Goal: Task Accomplishment & Management: Use online tool/utility

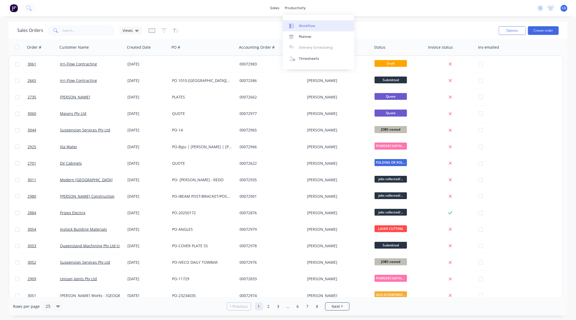
click at [306, 24] on div "Workflow" at bounding box center [307, 26] width 16 height 5
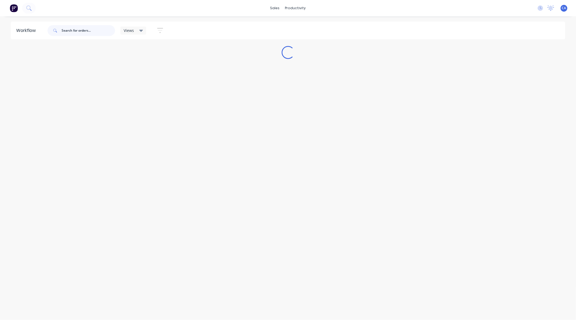
click at [84, 32] on input "text" at bounding box center [88, 30] width 53 height 11
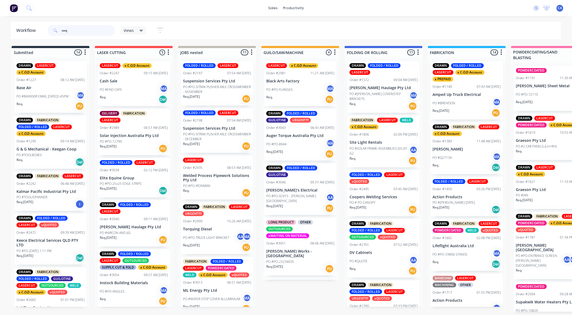
click at [77, 33] on input "seq" at bounding box center [88, 30] width 53 height 11
type input "s"
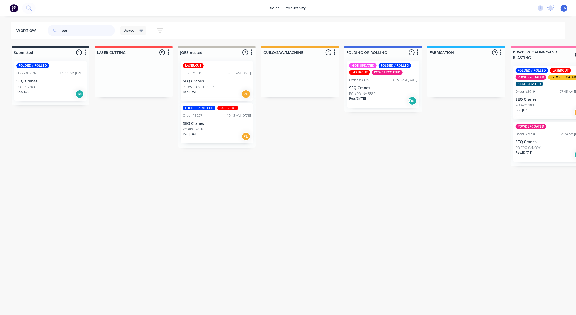
type input "seq"
click at [207, 131] on div "PO #PO-2058" at bounding box center [217, 129] width 68 height 5
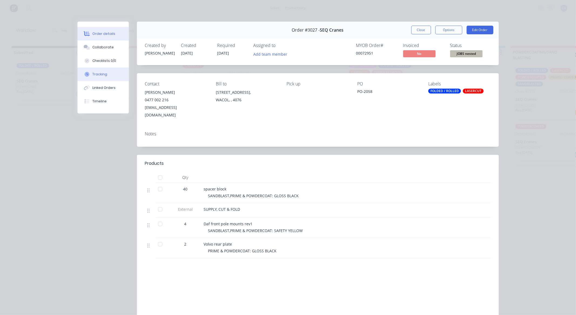
click at [109, 75] on button "Tracking" at bounding box center [103, 75] width 51 height 14
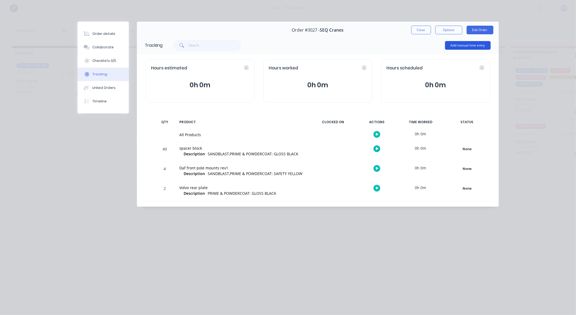
click at [455, 48] on button "Add manual time entry" at bounding box center [468, 45] width 46 height 9
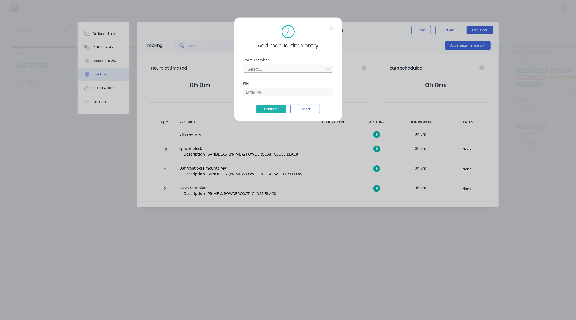
click at [303, 69] on div at bounding box center [285, 69] width 74 height 7
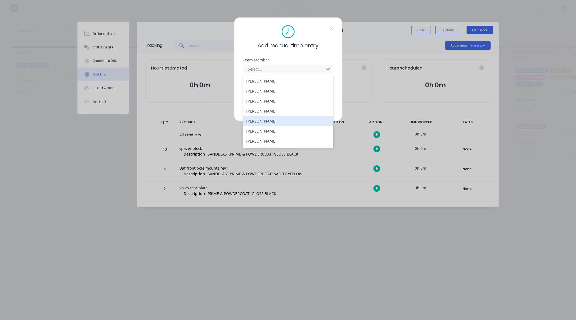
drag, startPoint x: 253, startPoint y: 119, endPoint x: 261, endPoint y: 90, distance: 29.7
click at [253, 119] on div "[PERSON_NAME]" at bounding box center [288, 121] width 90 height 10
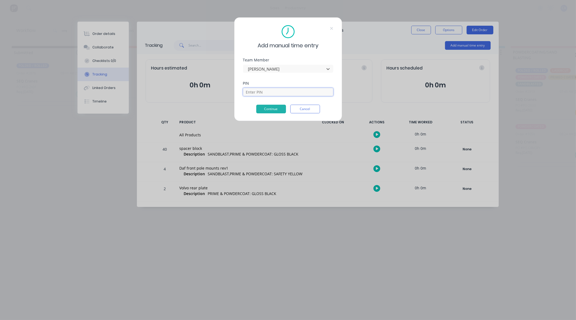
drag, startPoint x: 263, startPoint y: 92, endPoint x: 271, endPoint y: 93, distance: 7.4
click at [263, 92] on input at bounding box center [288, 92] width 90 height 8
type input "3699"
drag, startPoint x: 277, startPoint y: 96, endPoint x: 274, endPoint y: 112, distance: 16.7
click at [274, 112] on button "Continue" at bounding box center [271, 109] width 30 height 9
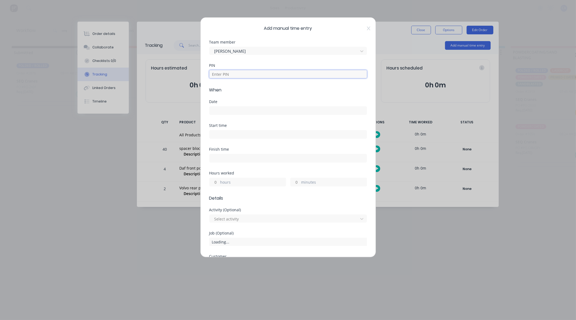
drag, startPoint x: 236, startPoint y: 76, endPoint x: 241, endPoint y: 78, distance: 5.8
click at [236, 76] on input at bounding box center [288, 74] width 158 height 8
type input "3699"
click at [231, 111] on input at bounding box center [288, 110] width 157 height 8
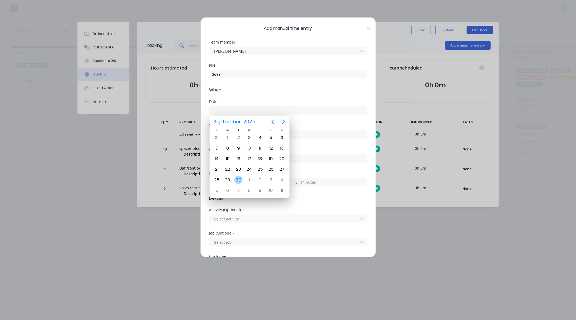
click at [241, 179] on div "30" at bounding box center [238, 180] width 8 height 8
type input "[DATE]"
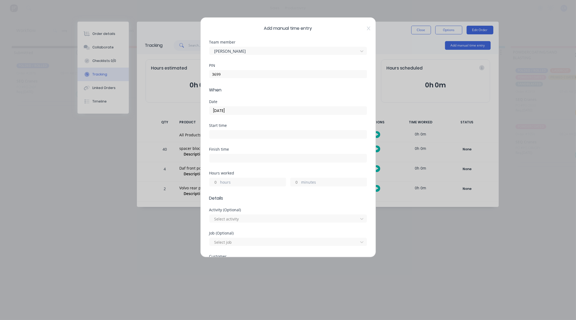
click at [294, 184] on input "minutes" at bounding box center [295, 182] width 9 height 8
type input "45"
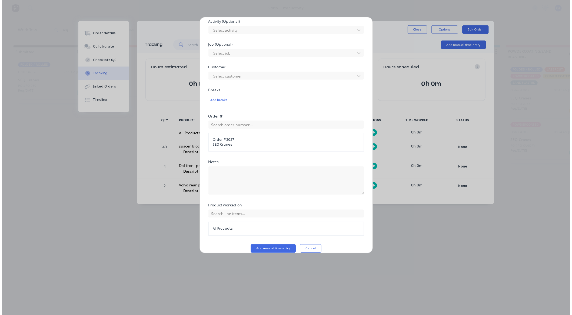
scroll to position [195, 0]
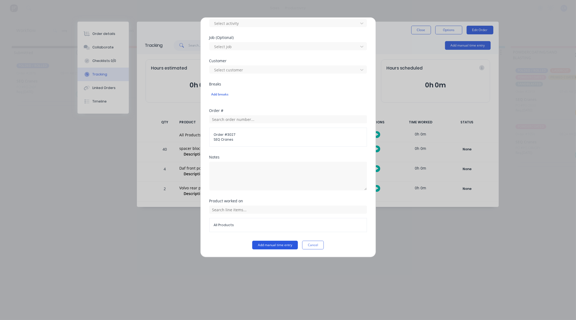
click at [274, 245] on button "Add manual time entry" at bounding box center [275, 244] width 46 height 9
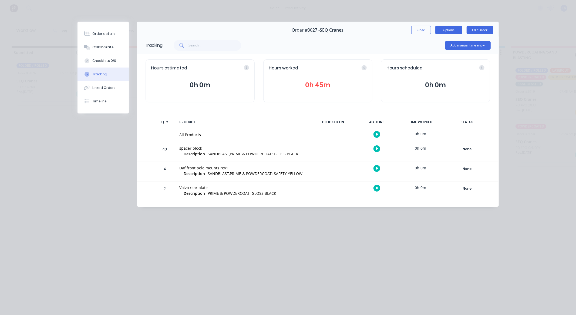
drag, startPoint x: 103, startPoint y: 37, endPoint x: 445, endPoint y: 30, distance: 342.0
click at [103, 37] on button "Order details" at bounding box center [103, 34] width 51 height 14
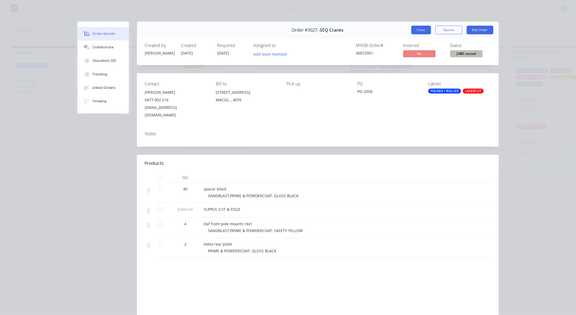
click at [421, 34] on div "Order #3027 - SEQ Cranes Close Options Edit Order" at bounding box center [318, 30] width 362 height 17
click at [420, 32] on button "Close" at bounding box center [421, 30] width 20 height 9
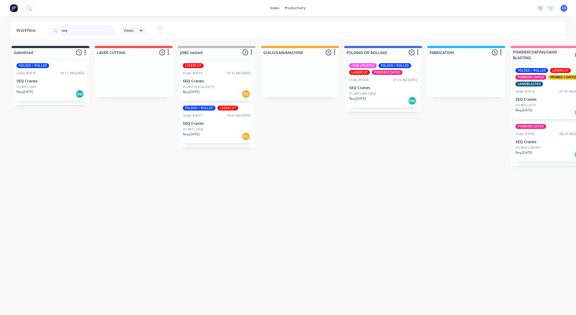
drag, startPoint x: 72, startPoint y: 30, endPoint x: 24, endPoint y: 1, distance: 56.5
click at [68, 29] on input "seq" at bounding box center [88, 30] width 53 height 11
drag, startPoint x: 79, startPoint y: 28, endPoint x: 71, endPoint y: 25, distance: 8.6
click at [73, 26] on input "seq" at bounding box center [88, 30] width 53 height 11
drag, startPoint x: 75, startPoint y: 31, endPoint x: 0, endPoint y: 37, distance: 74.8
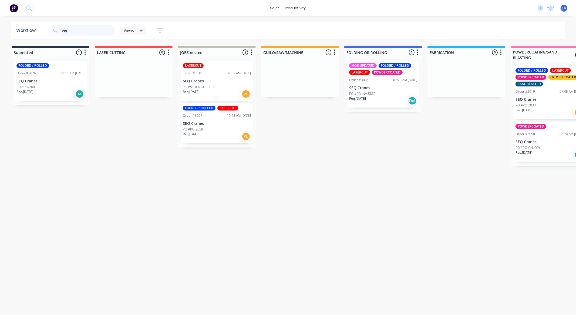
click at [5, 39] on div "Workflow seq Views Save new view None (Default) edit Show/Hide statuses Show li…" at bounding box center [288, 31] width 576 height 18
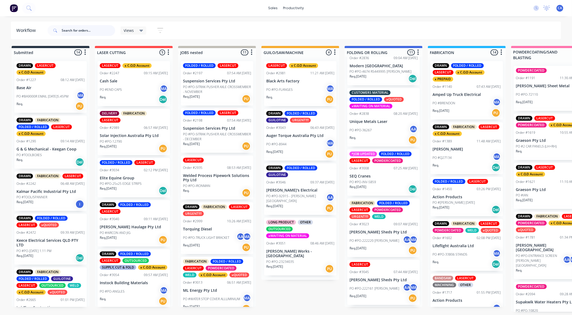
scroll to position [365, 0]
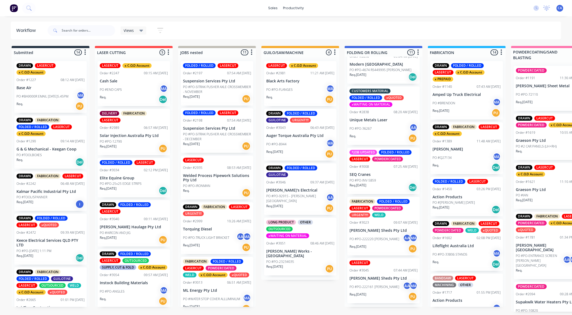
click at [387, 192] on div "Req. [DATE] Del" at bounding box center [383, 187] width 68 height 9
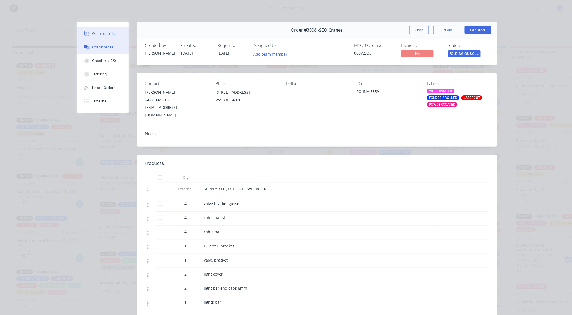
click at [98, 46] on div "Collaborate" at bounding box center [102, 47] width 21 height 5
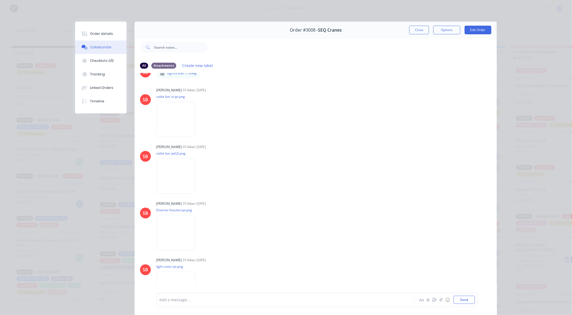
scroll to position [270, 0]
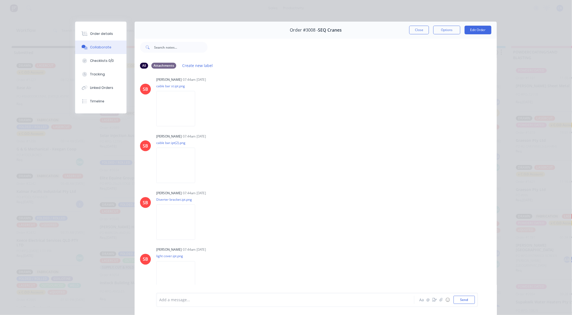
drag, startPoint x: 416, startPoint y: 32, endPoint x: 406, endPoint y: 34, distance: 10.6
click at [416, 31] on button "Close" at bounding box center [419, 30] width 20 height 9
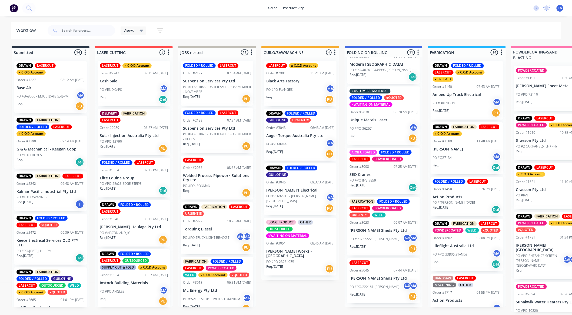
click at [376, 241] on p "PO #PO-222220 [PERSON_NAME]" at bounding box center [374, 239] width 50 height 5
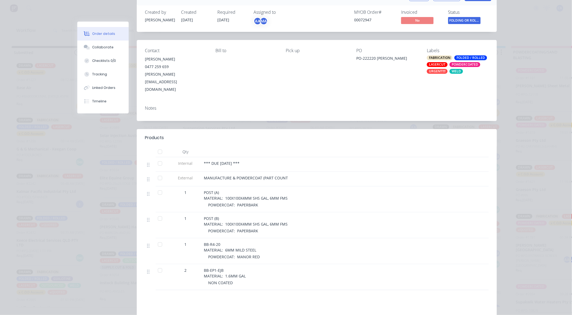
scroll to position [90, 0]
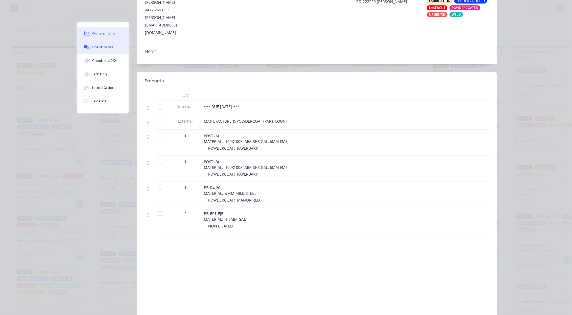
click at [113, 50] on button "Collaborate" at bounding box center [102, 48] width 51 height 14
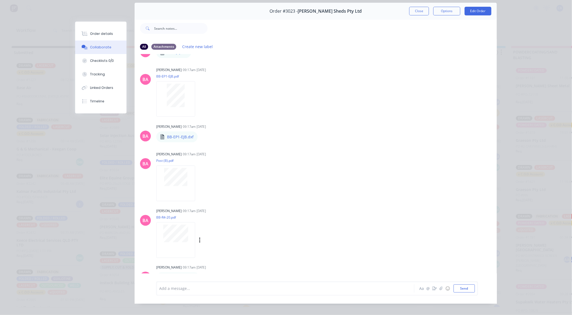
scroll to position [29, 0]
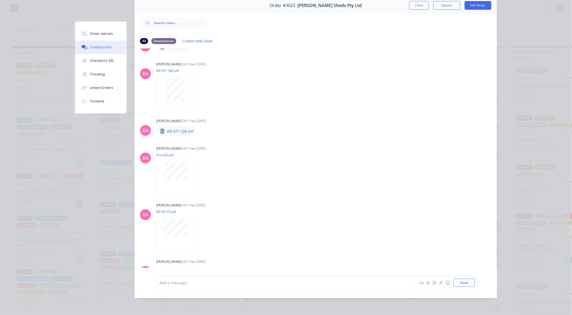
click at [416, 5] on div "Order #3023 - [PERSON_NAME] Sheds Pty Ltd Close Options Edit Order" at bounding box center [316, 5] width 362 height 17
click at [415, 5] on div "Order #3023 - [PERSON_NAME] Sheds Pty Ltd Close Options Edit Order" at bounding box center [316, 5] width 362 height 17
click at [415, 4] on button "Close" at bounding box center [419, 5] width 20 height 9
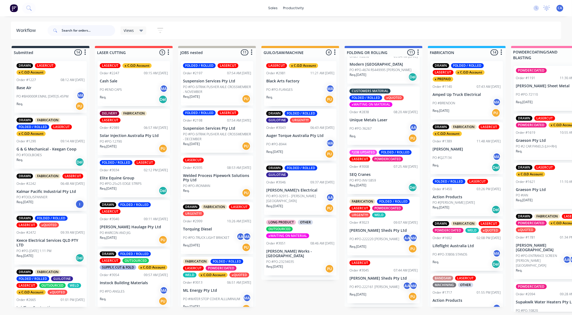
scroll to position [1, 0]
click at [370, 292] on div "PO #PO-222161 [PERSON_NAME] MA" at bounding box center [383, 287] width 68 height 10
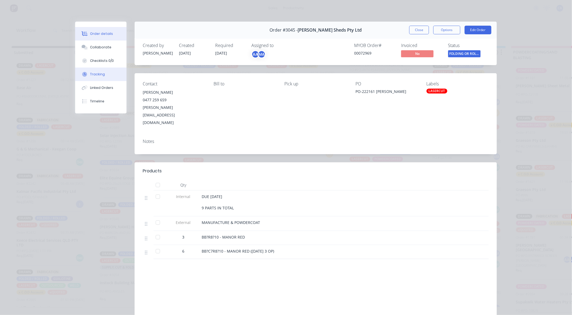
click at [95, 71] on button "Tracking" at bounding box center [100, 75] width 51 height 14
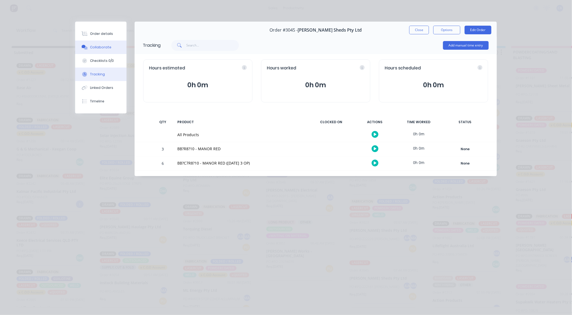
drag, startPoint x: 112, startPoint y: 29, endPoint x: 98, endPoint y: 46, distance: 22.5
click at [110, 31] on button "Order details" at bounding box center [100, 34] width 51 height 14
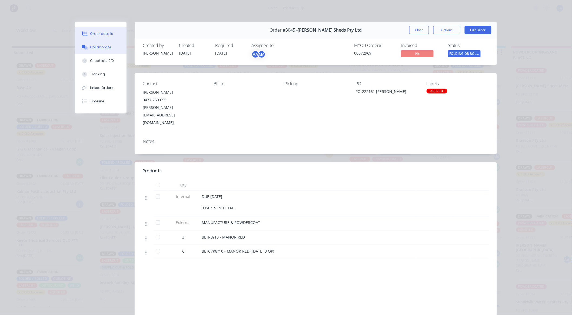
click at [96, 52] on button "Collaborate" at bounding box center [100, 48] width 51 height 14
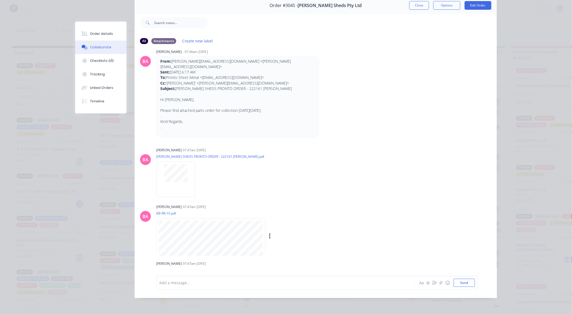
scroll to position [0, 0]
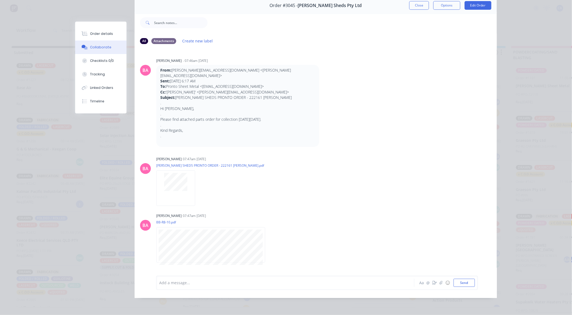
drag, startPoint x: 422, startPoint y: 2, endPoint x: 374, endPoint y: 60, distance: 75.4
click at [421, 2] on button "Close" at bounding box center [419, 5] width 20 height 9
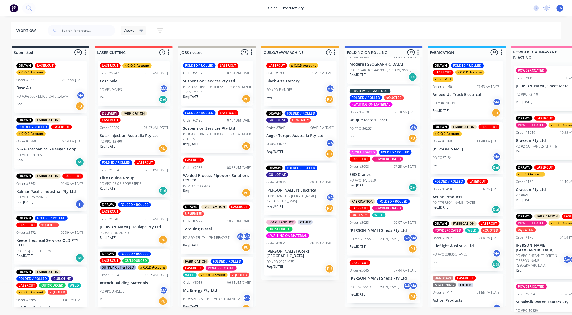
click at [381, 241] on p "PO #PO-222220 [PERSON_NAME]" at bounding box center [374, 239] width 50 height 5
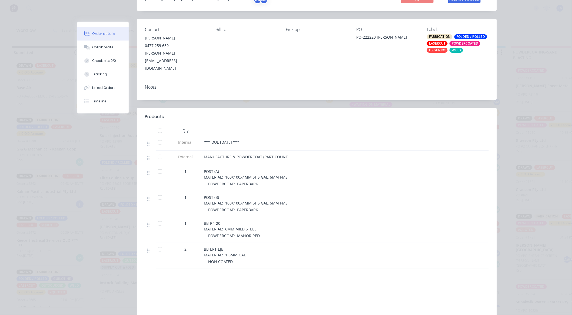
scroll to position [107, 0]
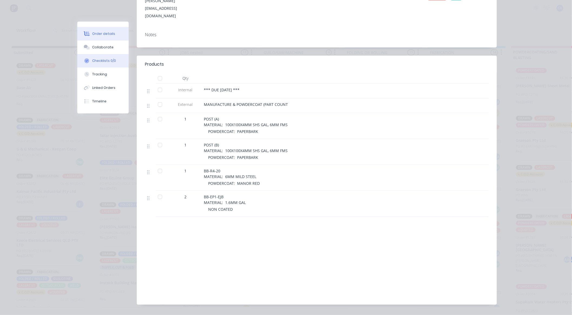
click at [98, 44] on button "Collaborate" at bounding box center [102, 48] width 51 height 14
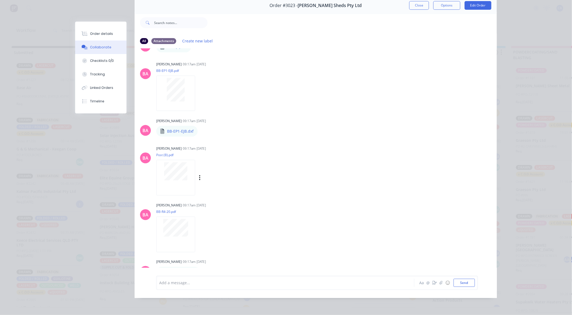
scroll to position [0, 0]
click at [414, 2] on button "Close" at bounding box center [419, 5] width 20 height 9
